Goal: Find contact information: Find contact information

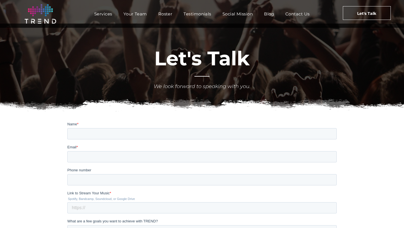
scroll to position [5, 0]
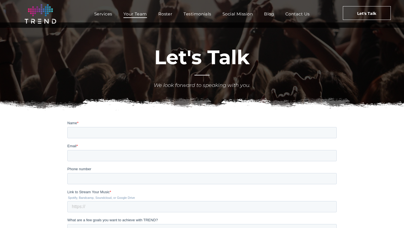
click at [135, 11] on span "Your Team" at bounding box center [136, 14] width 24 height 8
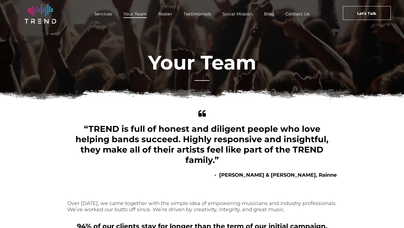
scroll to position [8, 0]
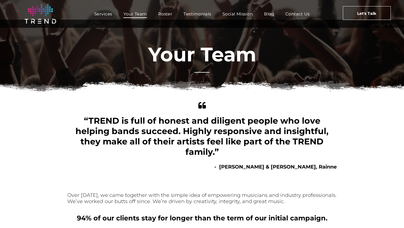
click at [49, 144] on div "quotes “TREND is full of honest and diligent people who love helping bands succ…" at bounding box center [202, 136] width 404 height 70
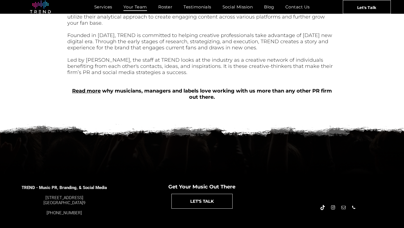
scroll to position [246, 0]
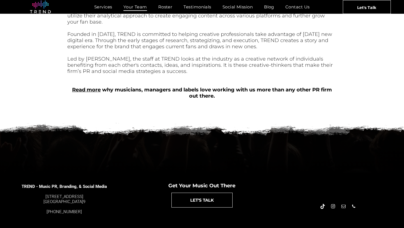
click at [17, 116] on img at bounding box center [202, 128] width 404 height 25
click at [361, 101] on div "Over [DATE], we came together with the simple idea of empowering musicians and …" at bounding box center [202, 24] width 404 height 183
drag, startPoint x: 60, startPoint y: 49, endPoint x: 22, endPoint y: 73, distance: 44.7
click at [22, 73] on div "Over [DATE], we came together with the simple idea of empowering musicians and …" at bounding box center [202, 24] width 404 height 183
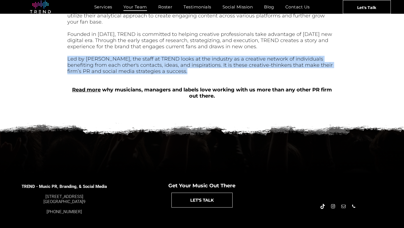
click at [22, 73] on div "Over [DATE], we came together with the simple idea of empowering musicians and …" at bounding box center [202, 24] width 404 height 183
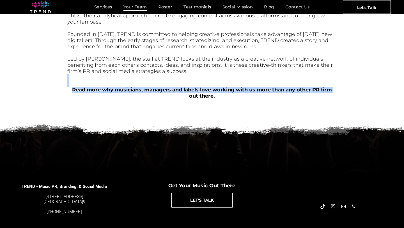
drag, startPoint x: 19, startPoint y: 60, endPoint x: 21, endPoint y: 88, distance: 27.9
click at [21, 88] on div "Over [DATE], we came together with the simple idea of empowering musicians and …" at bounding box center [202, 24] width 404 height 183
